Goal: Transaction & Acquisition: Subscribe to service/newsletter

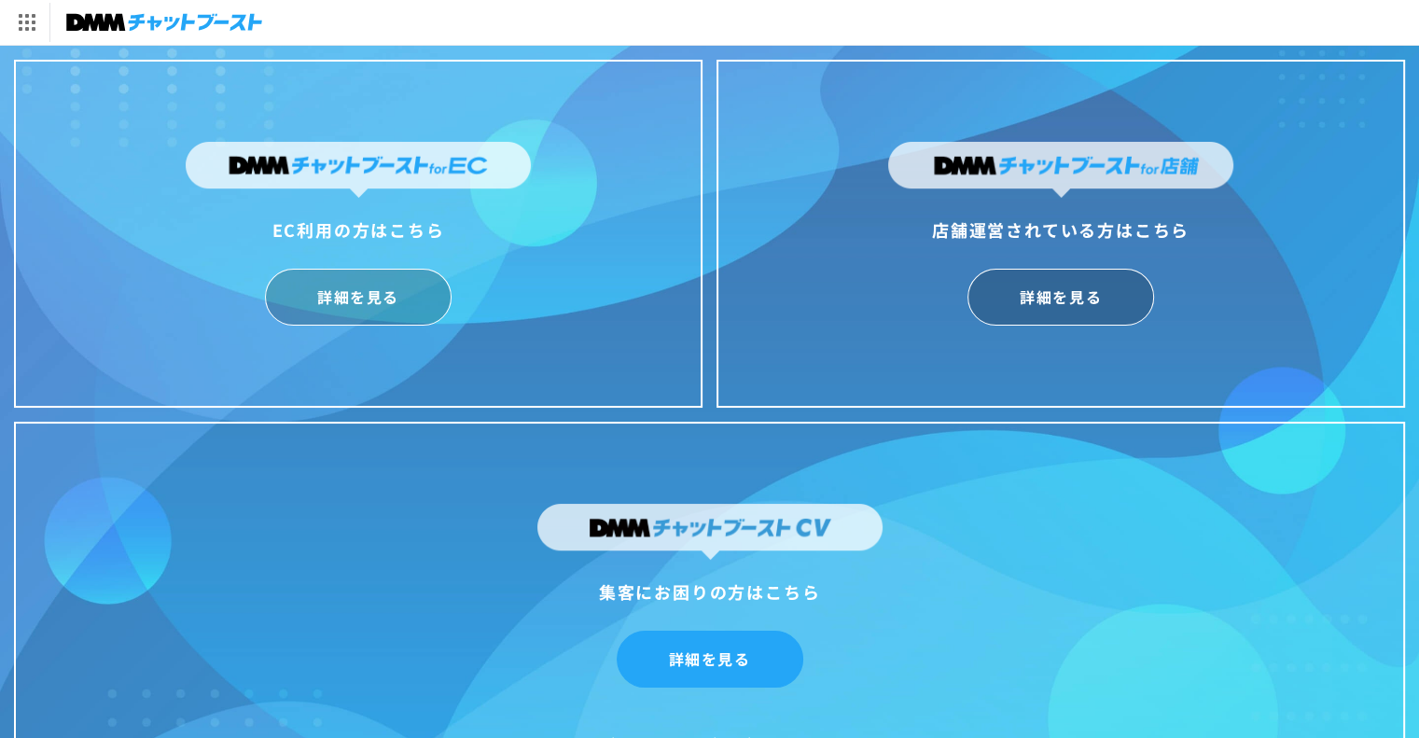
click at [750, 653] on link "詳細を見る" at bounding box center [710, 659] width 187 height 57
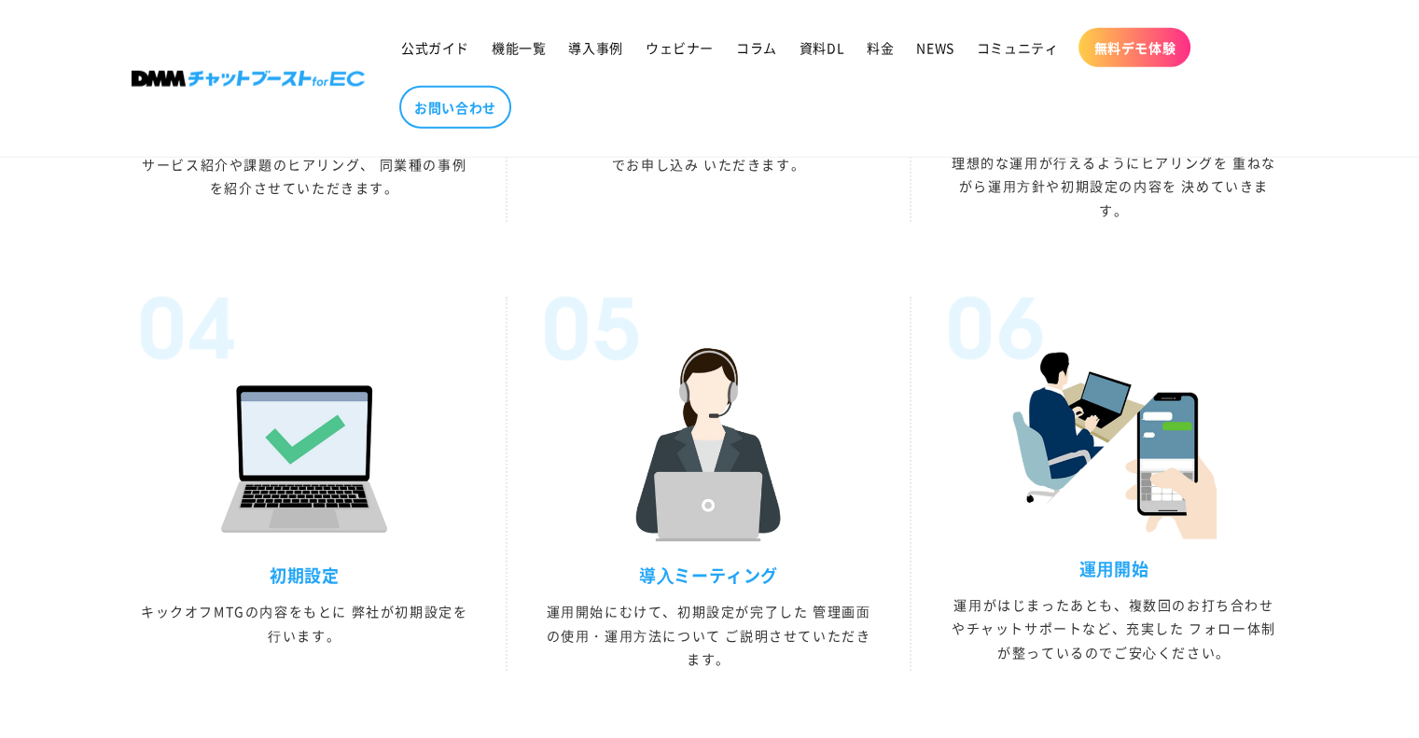
scroll to position [5076, 0]
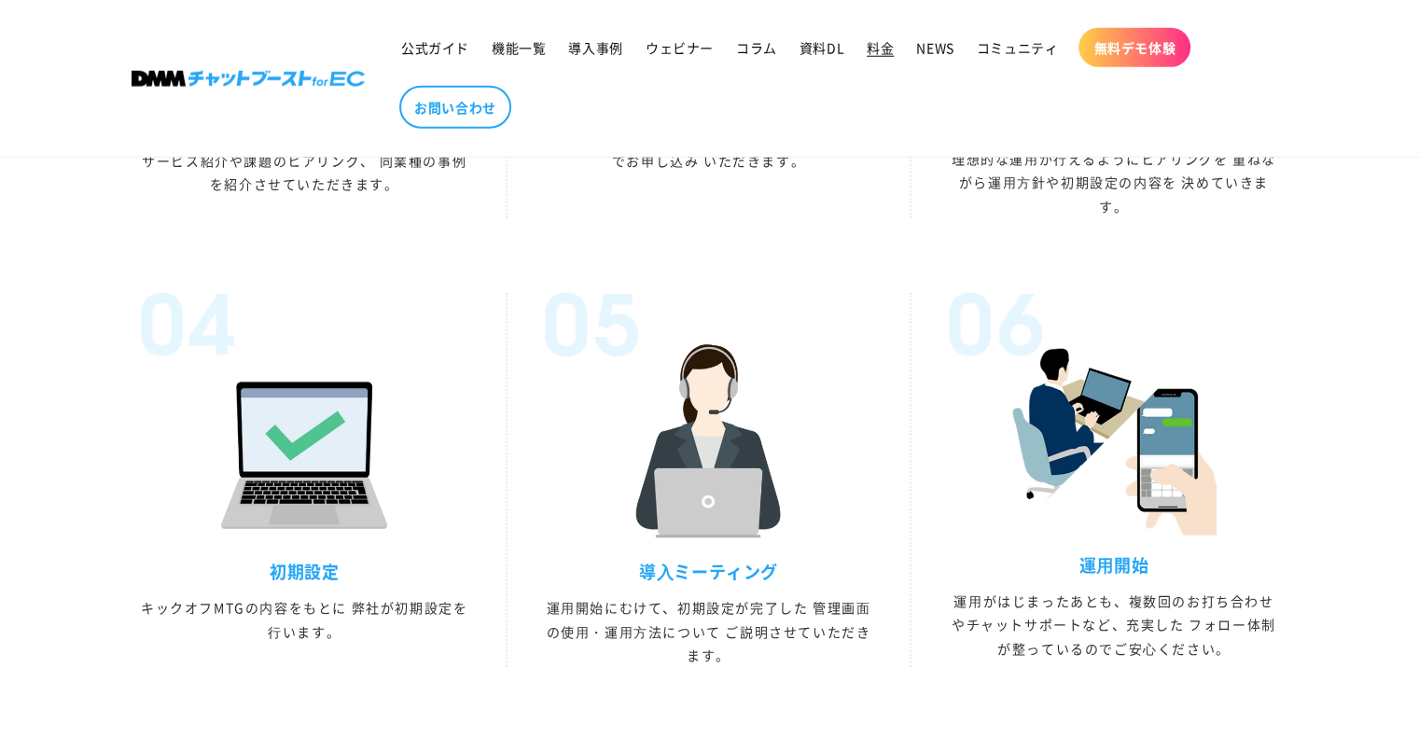
click at [899, 61] on link "料金" at bounding box center [880, 47] width 49 height 39
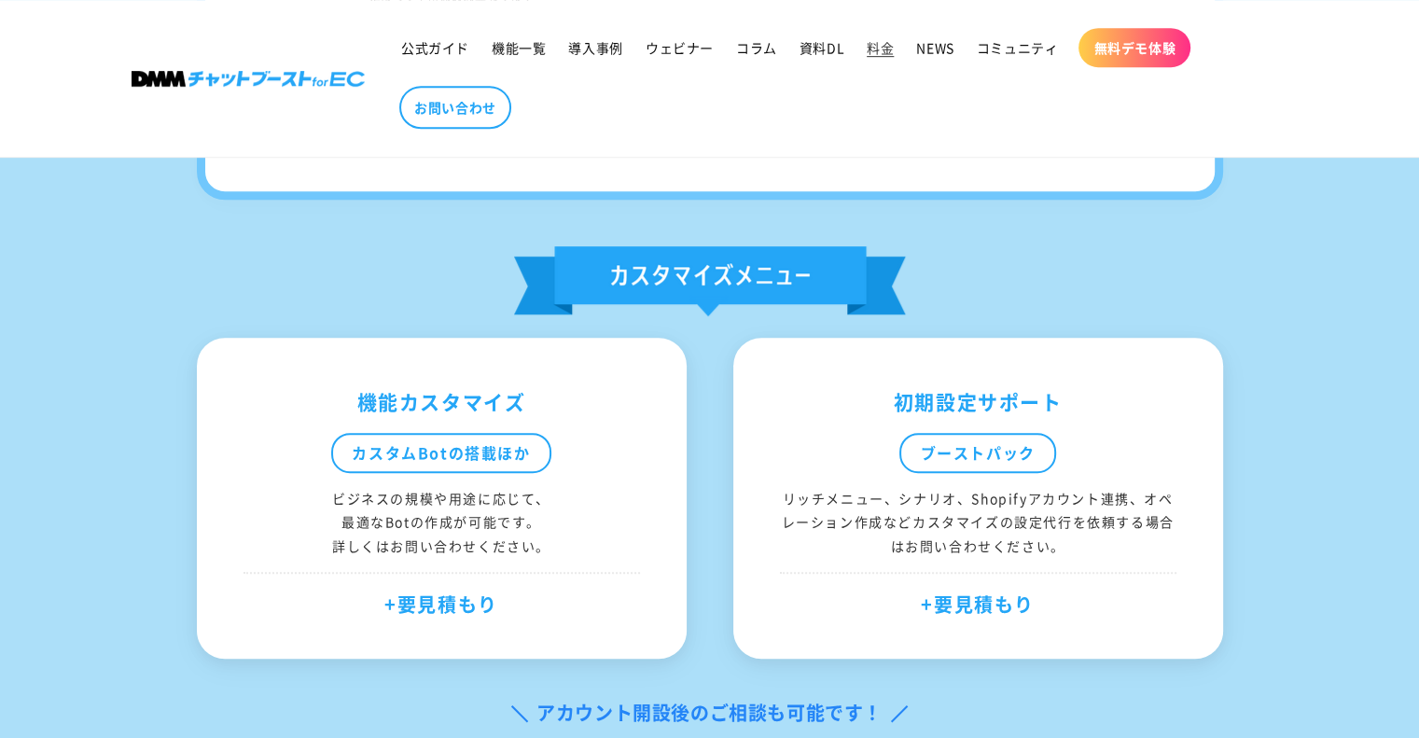
scroll to position [1026, 0]
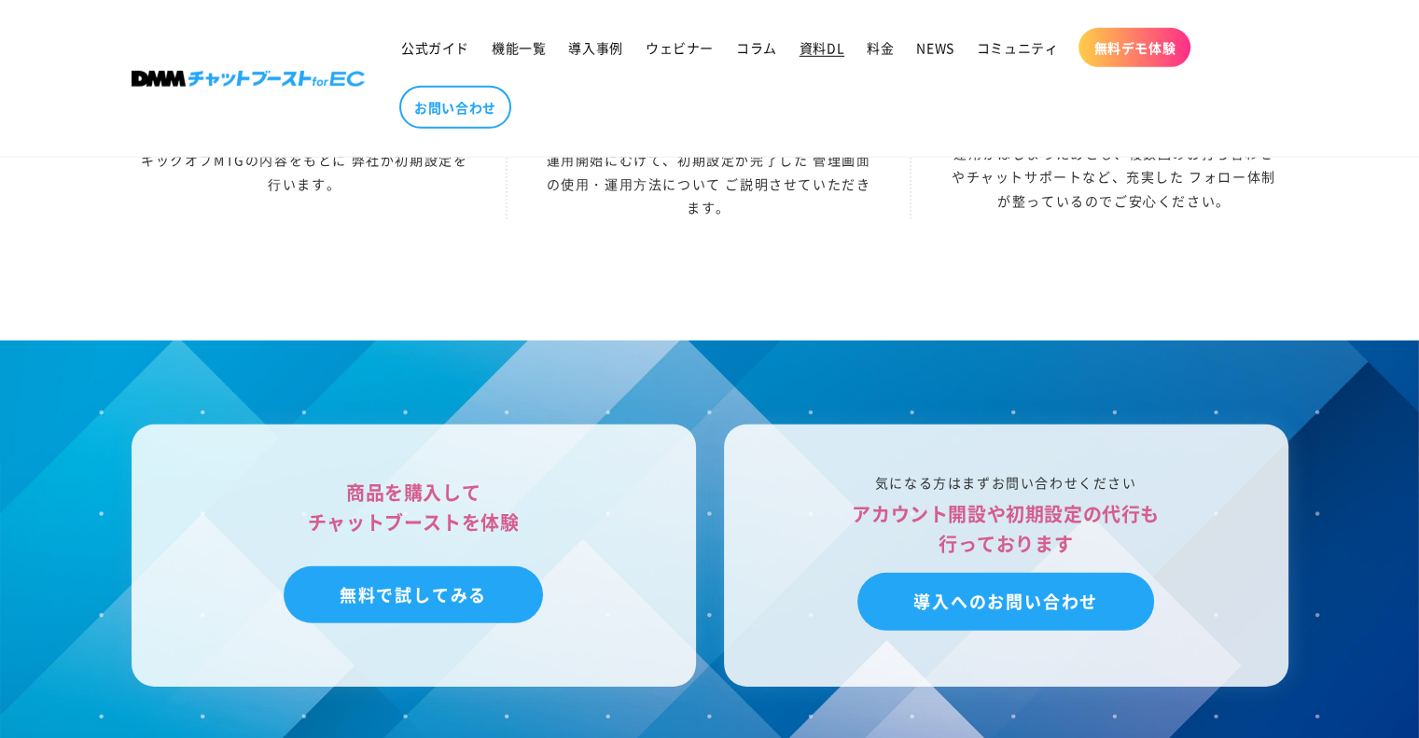
scroll to position [5076, 0]
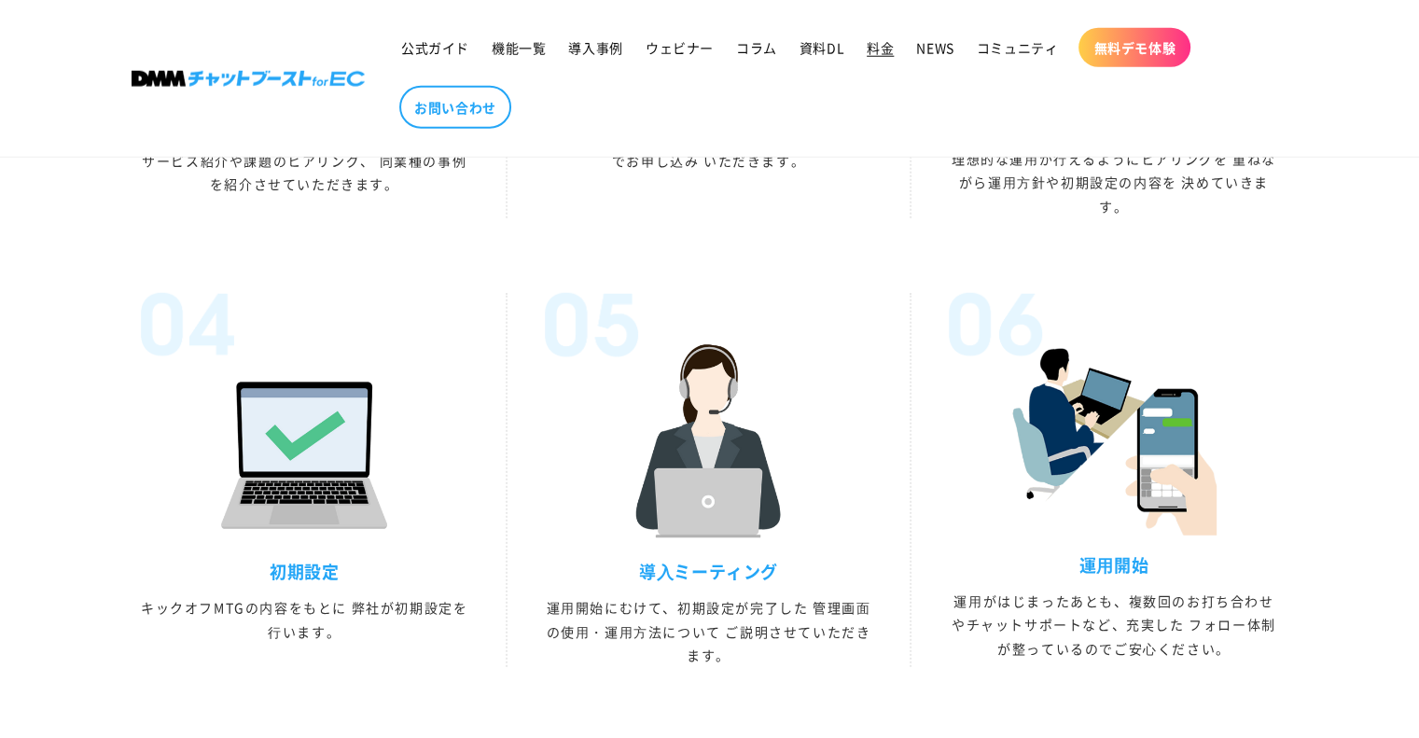
click at [874, 49] on span "料金" at bounding box center [880, 47] width 27 height 17
